Goal: Use online tool/utility: Utilize a website feature to perform a specific function

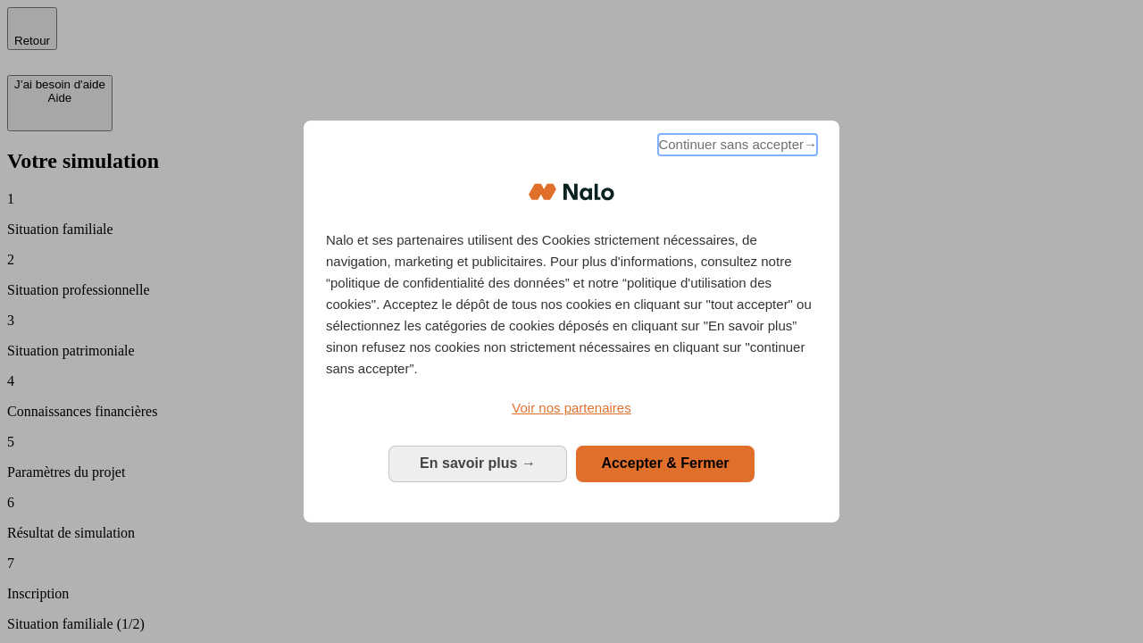
click at [736, 147] on span "Continuer sans accepter →" at bounding box center [737, 144] width 159 height 21
